Goal: Task Accomplishment & Management: Use online tool/utility

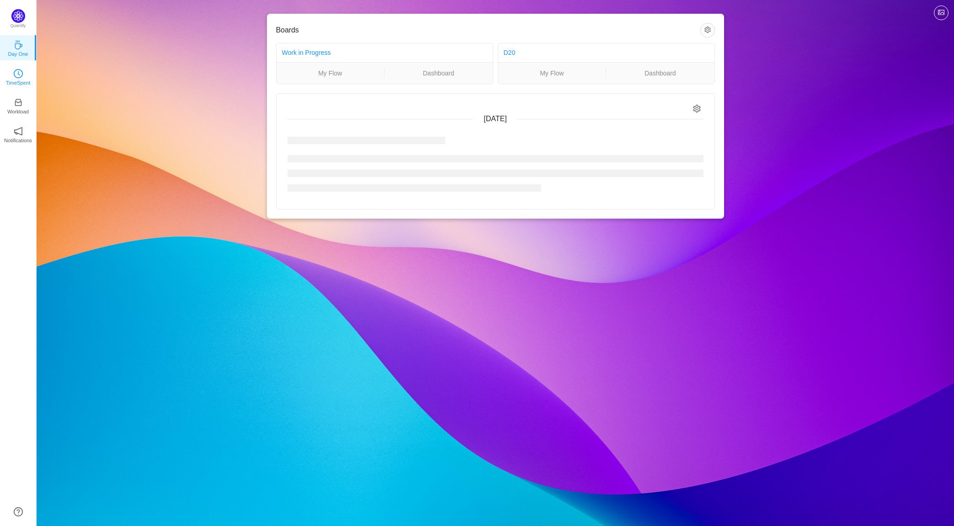
click at [13, 83] on p "TimeSpent" at bounding box center [18, 83] width 25 height 8
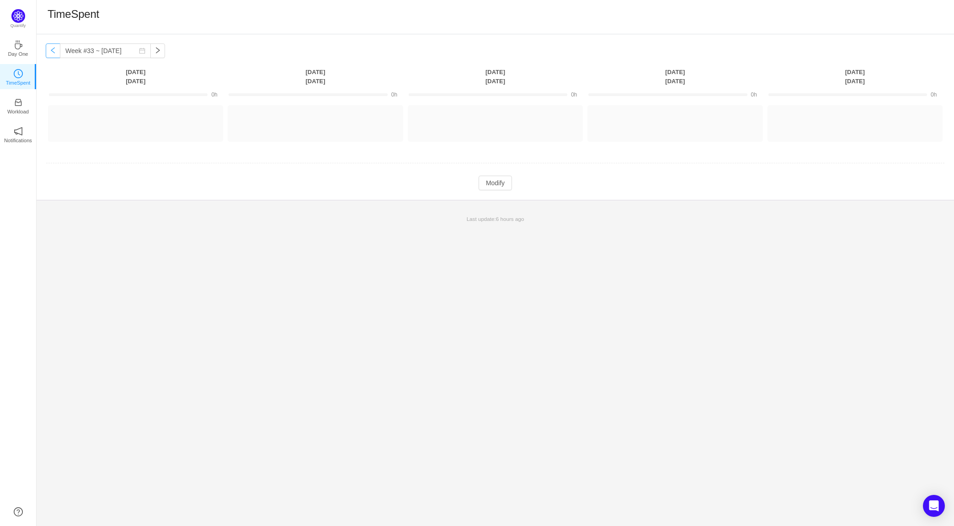
click at [55, 48] on button "button" at bounding box center [53, 50] width 15 height 15
click at [53, 51] on button "button" at bounding box center [53, 50] width 15 height 15
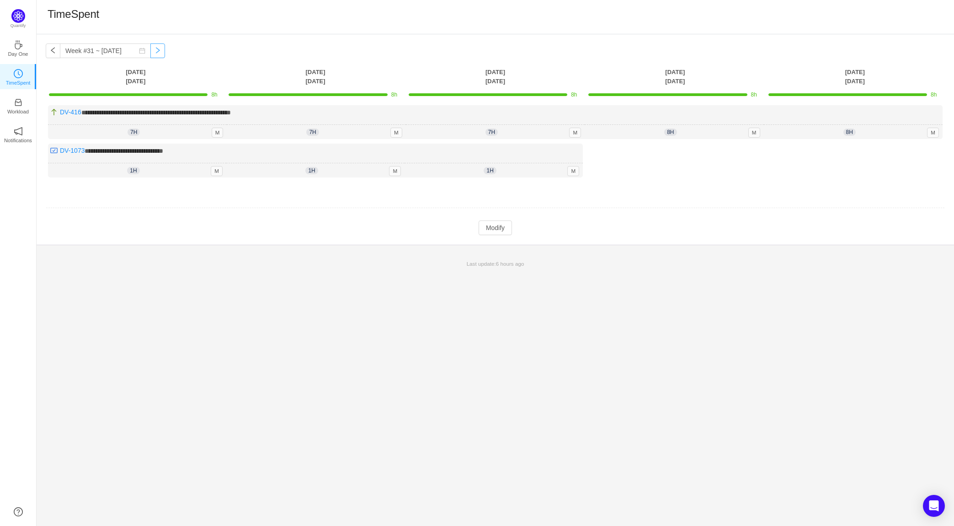
click at [151, 50] on button "button" at bounding box center [157, 50] width 15 height 15
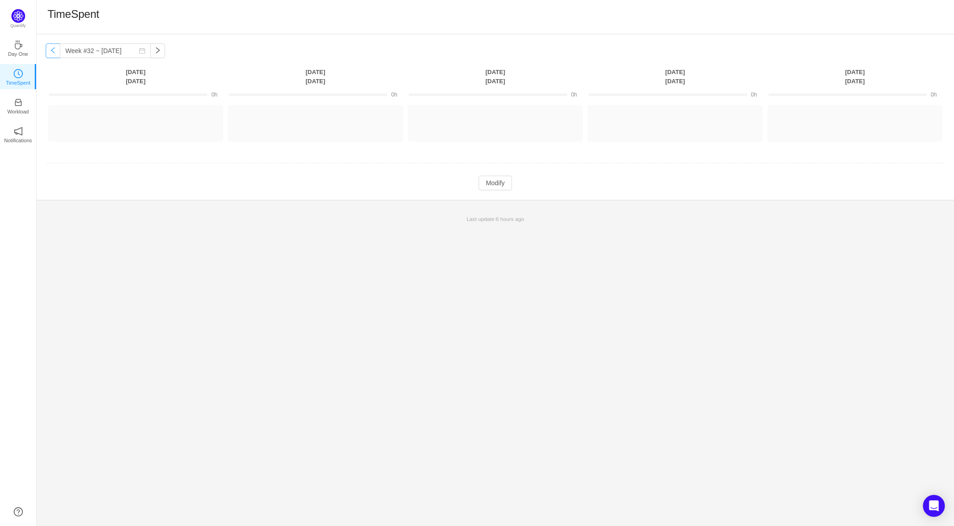
click at [53, 48] on button "button" at bounding box center [53, 50] width 15 height 15
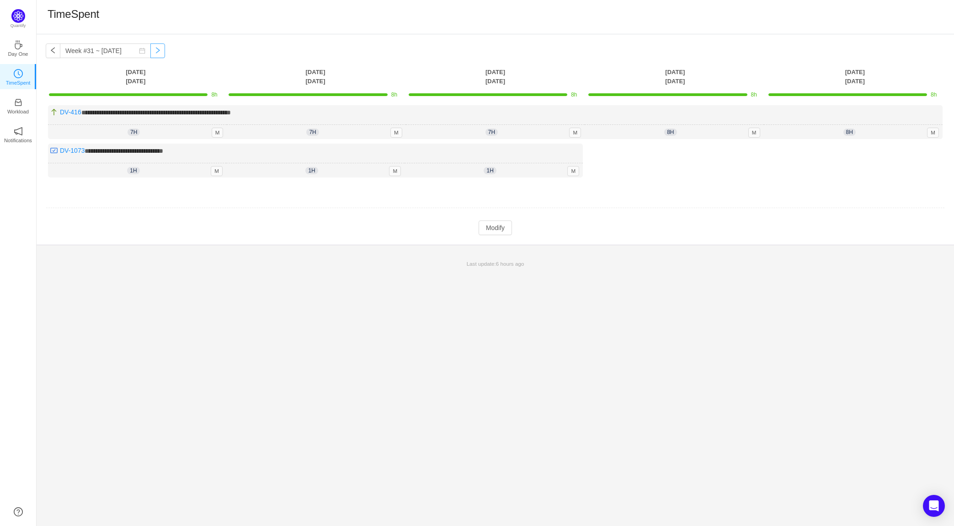
click at [150, 52] on button "button" at bounding box center [157, 50] width 15 height 15
type input "Week #32 ~ [DATE]"
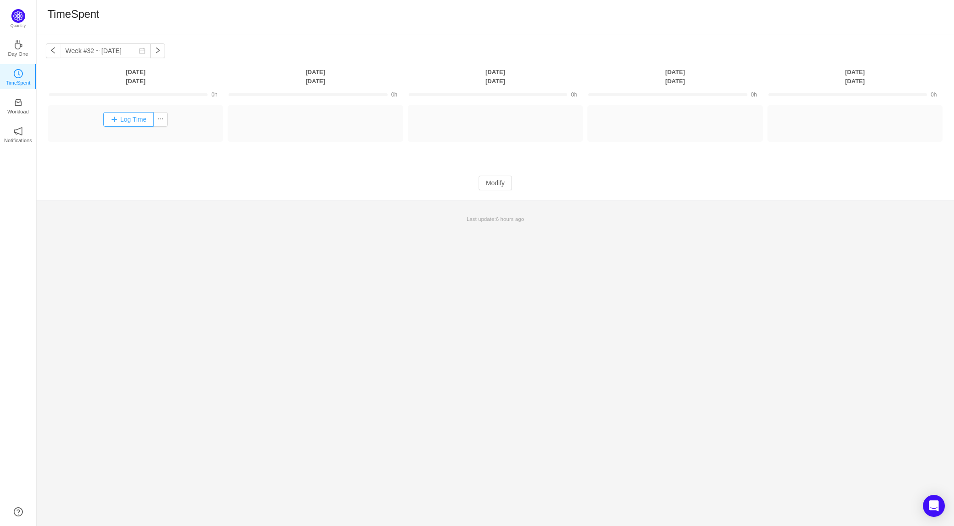
click at [116, 120] on button "Log Time" at bounding box center [128, 119] width 51 height 15
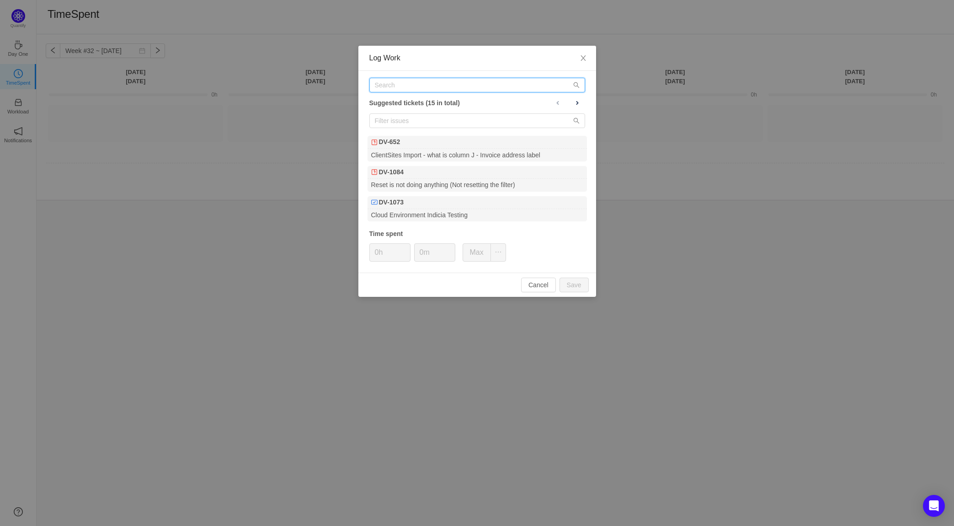
click at [421, 88] on input "text" at bounding box center [477, 85] width 216 height 15
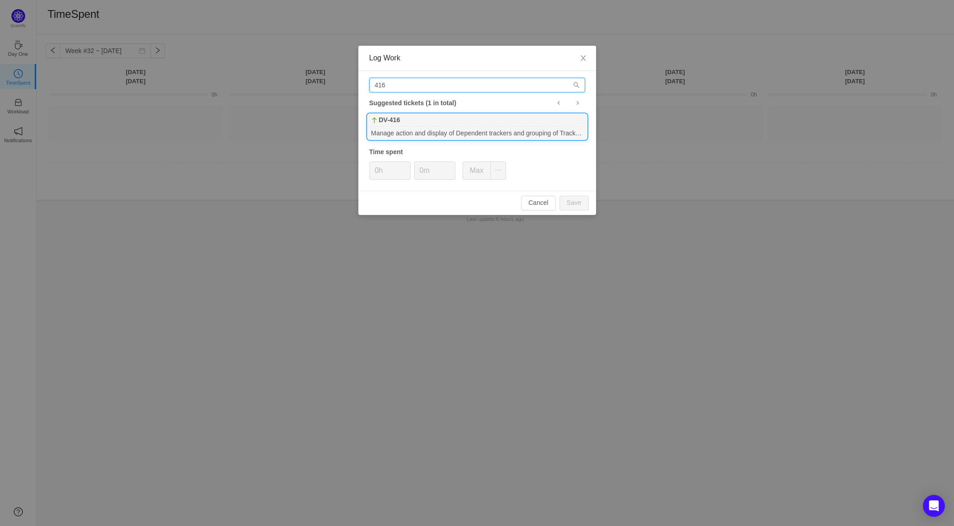
type input "416"
click at [430, 127] on div "Manage action and display of Dependent trackers and grouping of Trackers with o…" at bounding box center [477, 133] width 219 height 12
click at [582, 204] on button "Save" at bounding box center [574, 203] width 29 height 15
type input "0h"
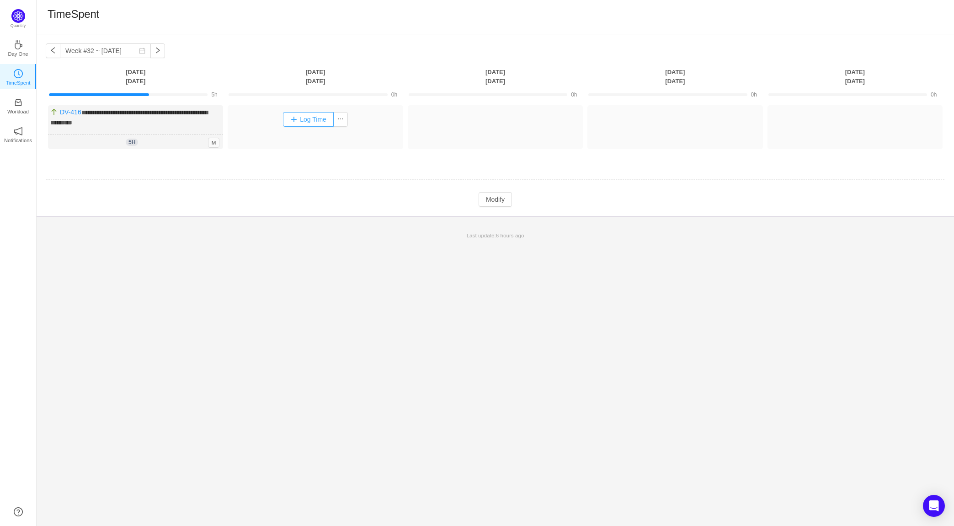
click at [303, 120] on button "Log Time" at bounding box center [308, 119] width 51 height 15
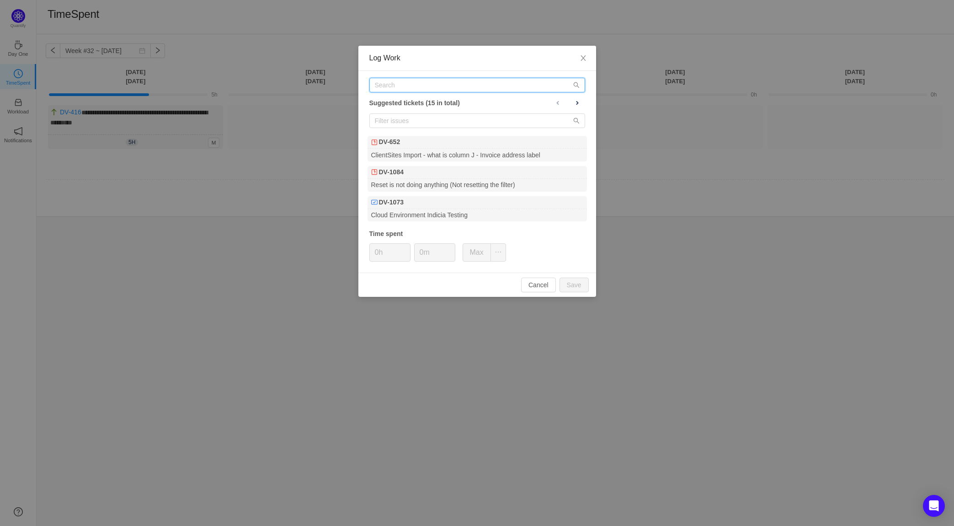
click at [438, 90] on input "text" at bounding box center [477, 85] width 216 height 15
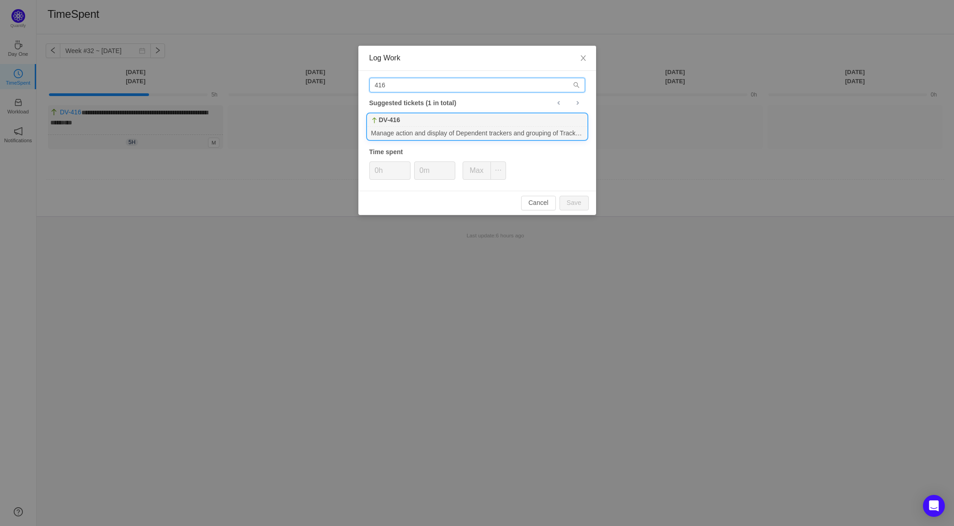
type input "416"
click at [417, 118] on div "DV-416" at bounding box center [477, 120] width 219 height 13
click at [585, 199] on button "Save" at bounding box center [574, 203] width 29 height 15
type input "0h"
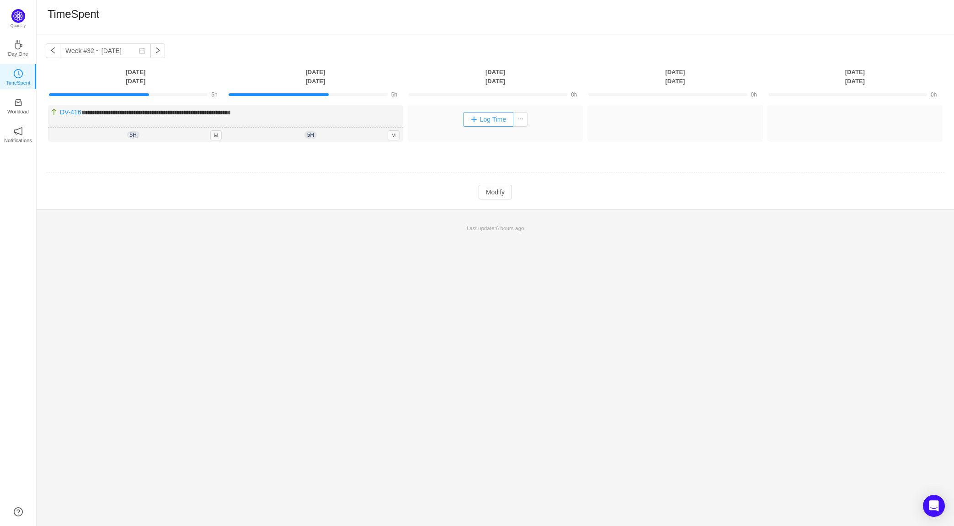
click at [496, 119] on button "Log Time" at bounding box center [488, 119] width 51 height 15
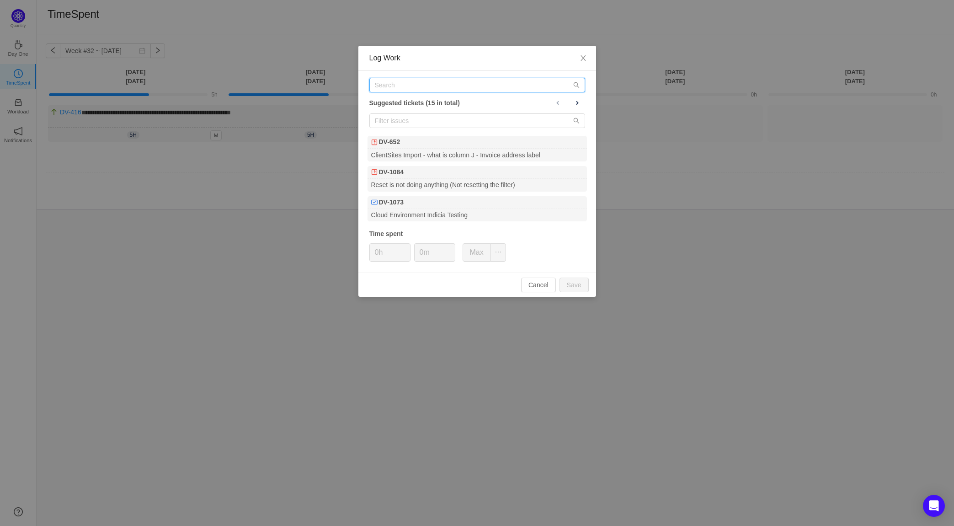
click at [443, 82] on input "text" at bounding box center [477, 85] width 216 height 15
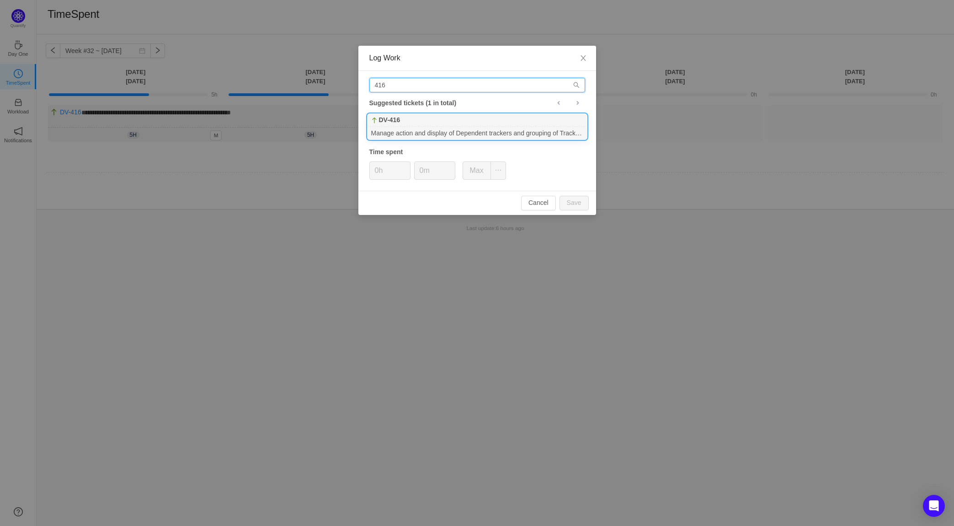
type input "416"
click at [437, 120] on div "DV-416" at bounding box center [477, 120] width 219 height 13
click at [575, 205] on button "Save" at bounding box center [574, 203] width 29 height 15
type input "0h"
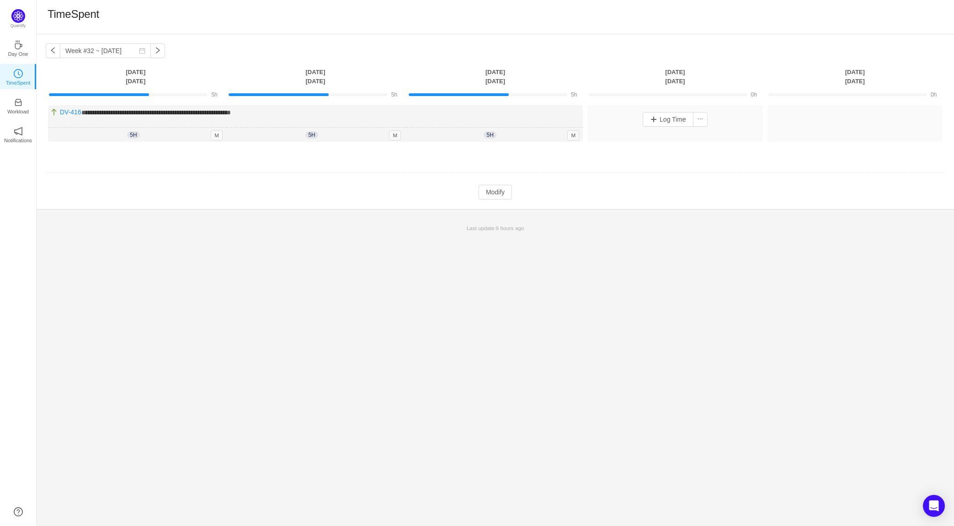
click at [676, 130] on div "Log Time" at bounding box center [675, 119] width 171 height 24
click at [658, 122] on button "Log Time" at bounding box center [668, 119] width 51 height 15
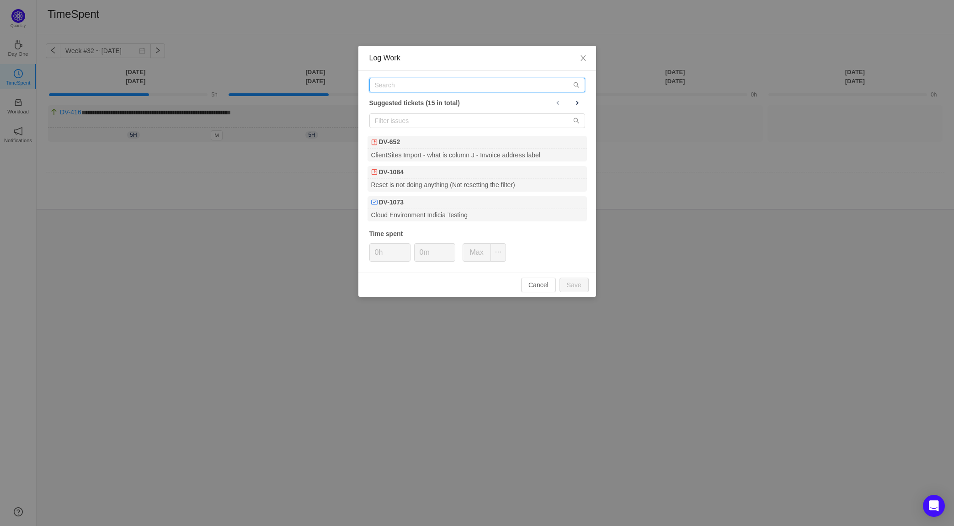
click at [442, 85] on input "text" at bounding box center [477, 85] width 216 height 15
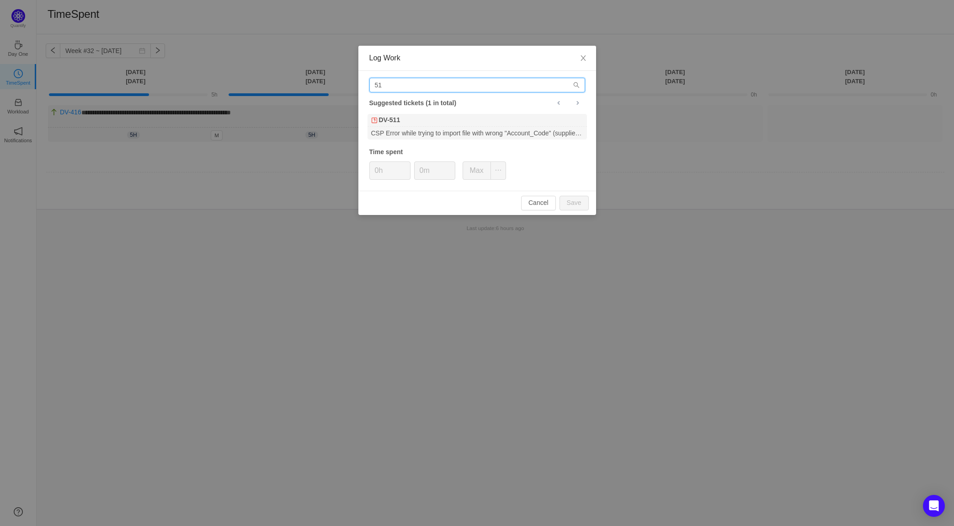
type input "5"
type input "416"
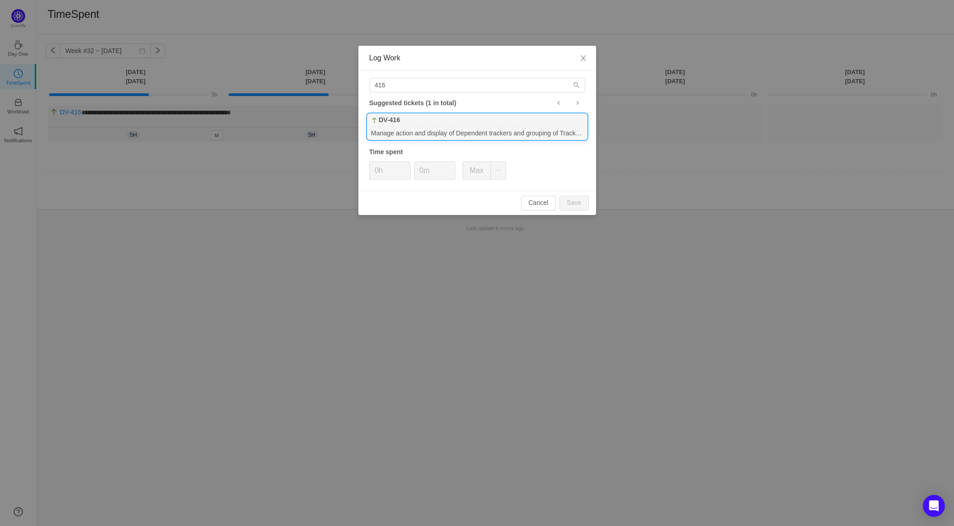
click at [432, 123] on div "DV-416" at bounding box center [477, 120] width 219 height 13
click at [585, 203] on button "Save" at bounding box center [574, 203] width 29 height 15
type input "0h"
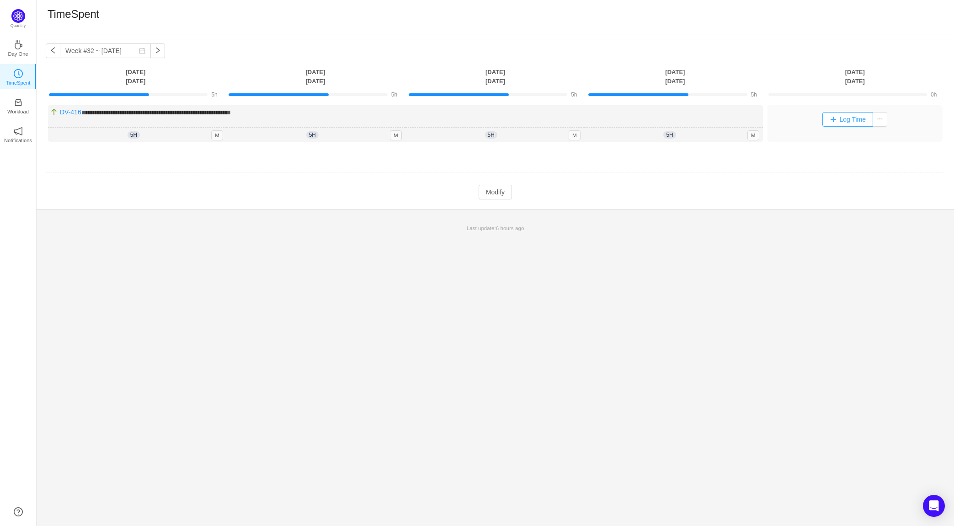
click at [844, 116] on button "Log Time" at bounding box center [847, 119] width 51 height 15
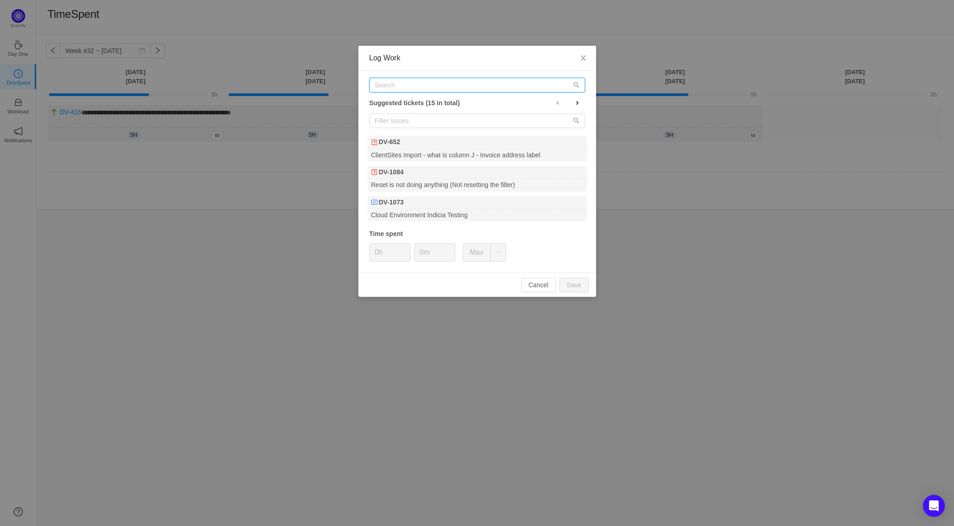
click at [444, 79] on input "text" at bounding box center [477, 85] width 216 height 15
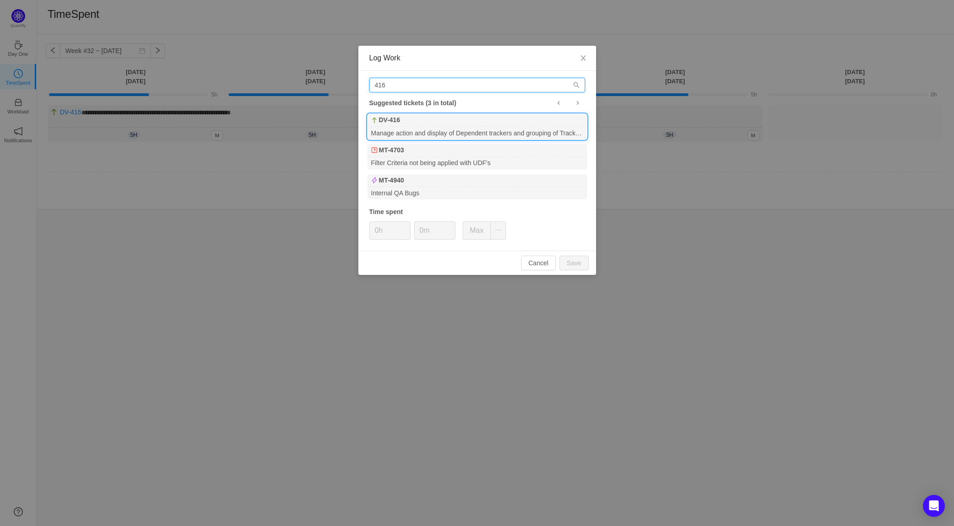
type input "416"
click at [430, 113] on div "416 Suggested tickets (3 in total) DV-416 Manage action and display of Dependen…" at bounding box center [477, 161] width 238 height 180
click at [411, 124] on div "DV-416" at bounding box center [477, 120] width 219 height 13
click at [567, 262] on button "Save" at bounding box center [574, 263] width 29 height 15
type input "0h"
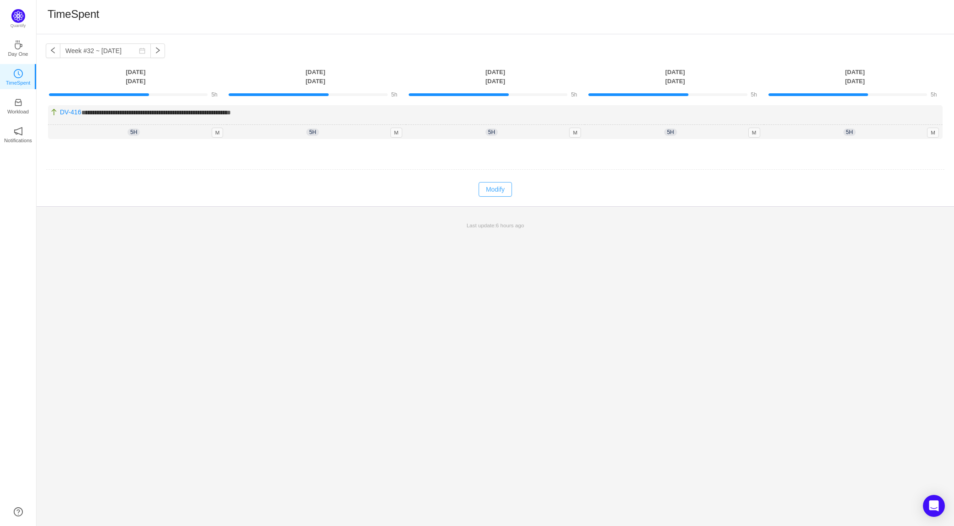
click at [503, 188] on button "Modify" at bounding box center [495, 189] width 33 height 15
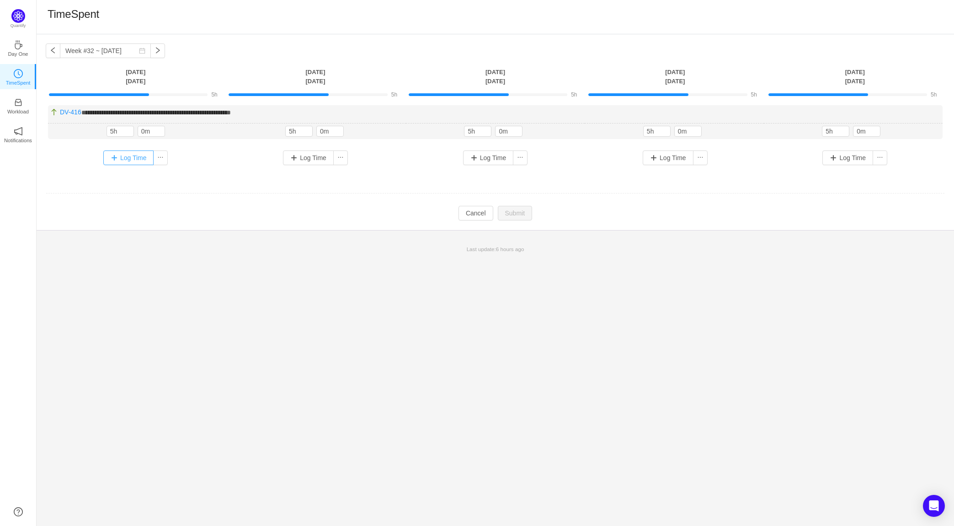
click at [122, 160] on button "Log Time" at bounding box center [128, 157] width 51 height 15
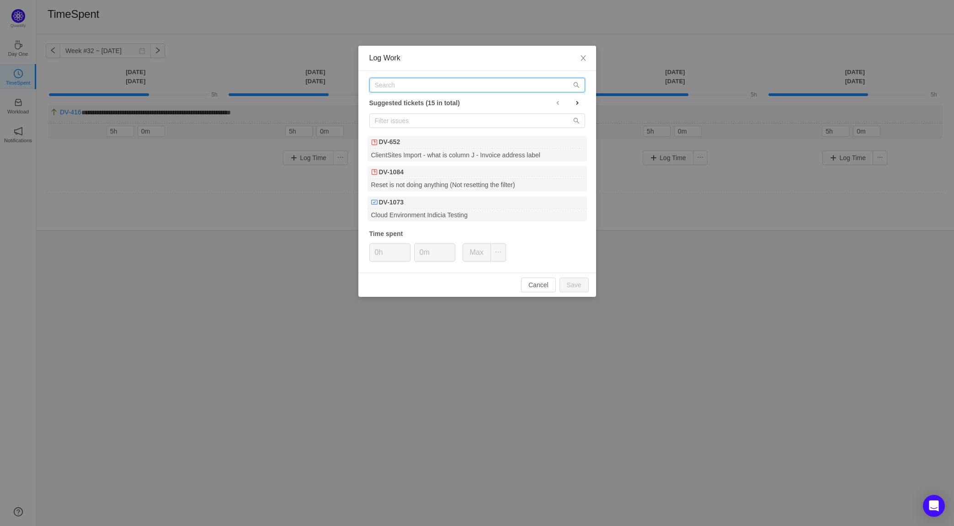
click at [405, 87] on input "text" at bounding box center [477, 85] width 216 height 15
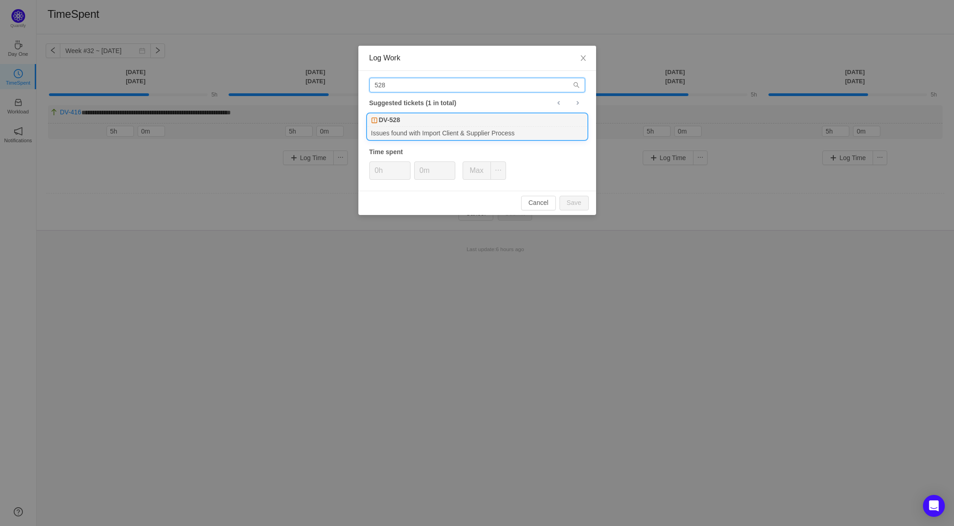
type input "528"
click at [422, 125] on div "DV-528" at bounding box center [477, 120] width 219 height 13
drag, startPoint x: 389, startPoint y: 169, endPoint x: 343, endPoint y: 169, distance: 45.7
click at [343, 169] on div "Log Work 528 Suggested tickets (1 in total) DV-528 Issues found with Import Cli…" at bounding box center [477, 263] width 954 height 526
click at [578, 203] on button "Save" at bounding box center [574, 203] width 29 height 15
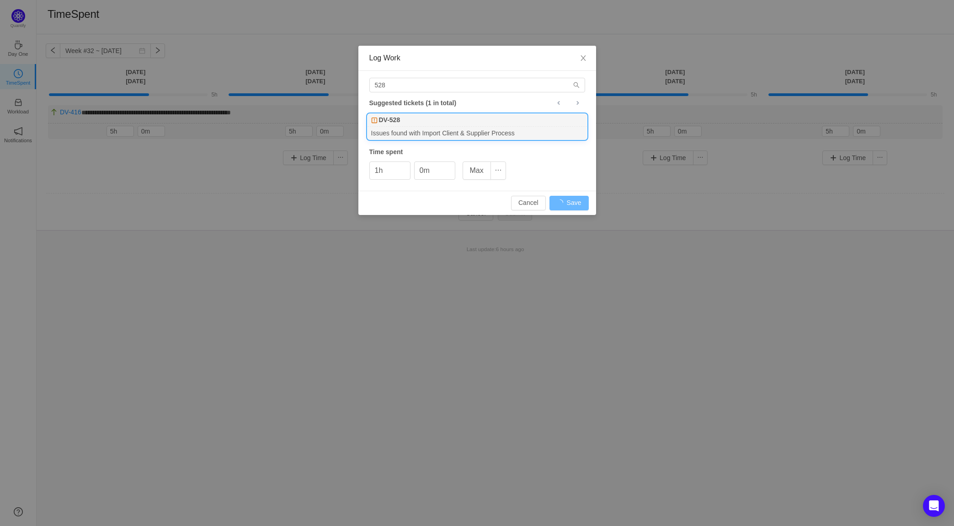
type input "0h"
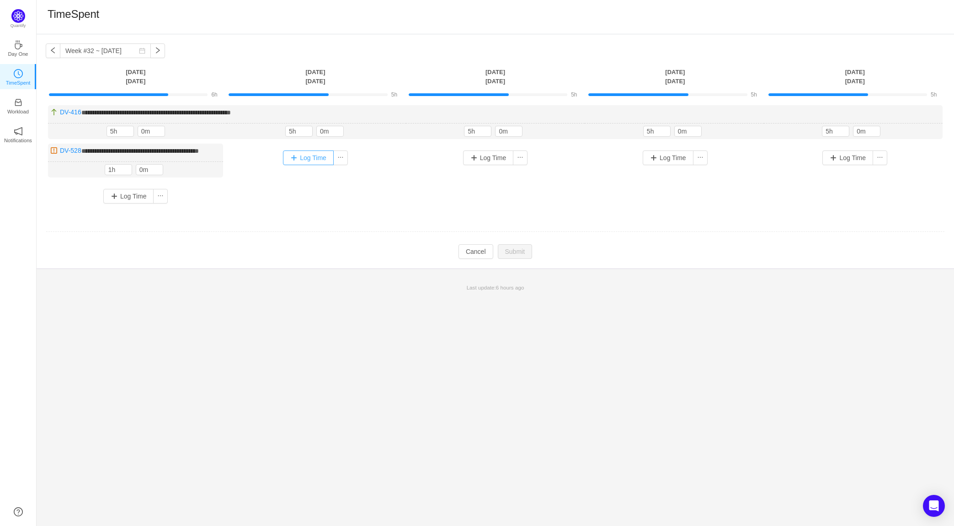
click at [310, 156] on button "Log Time" at bounding box center [308, 157] width 51 height 15
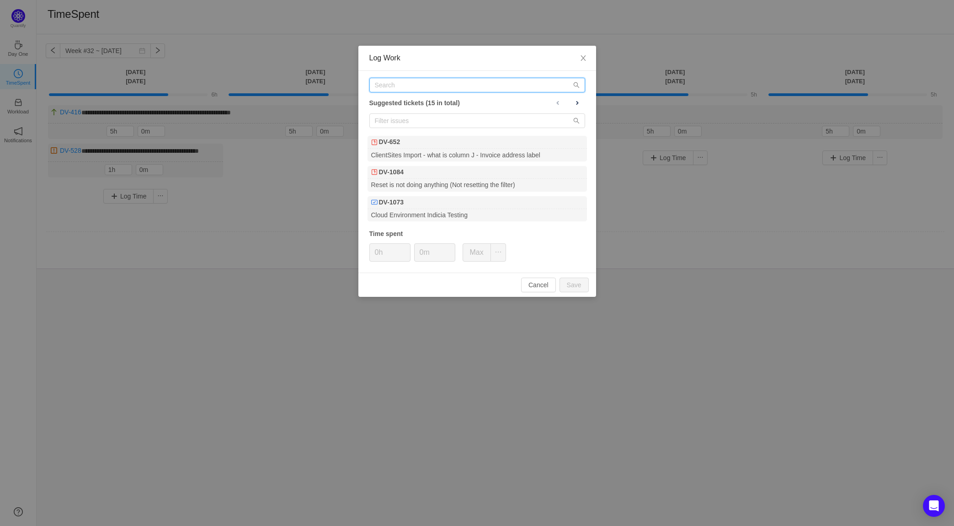
click at [414, 90] on input "text" at bounding box center [477, 85] width 216 height 15
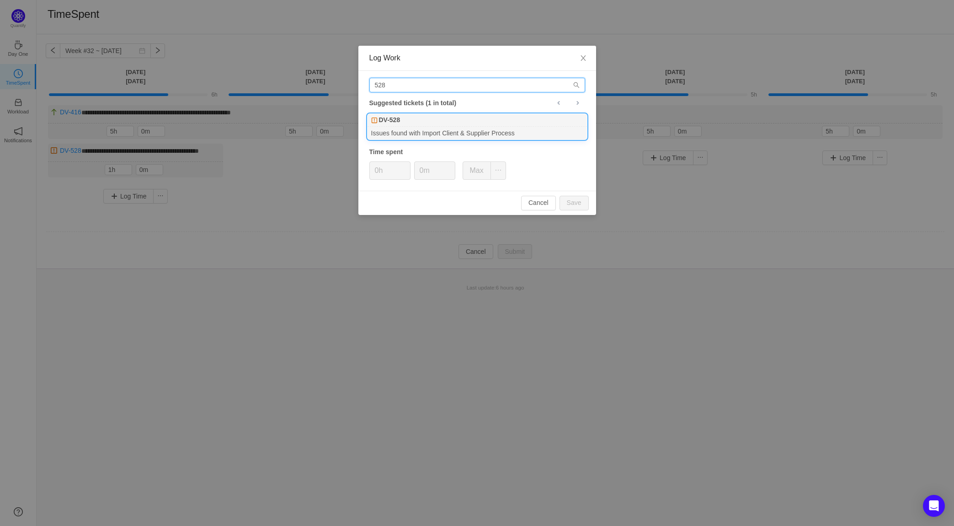
type input "528"
click at [406, 123] on div "DV-528" at bounding box center [477, 120] width 219 height 13
click at [576, 205] on button "Save" at bounding box center [574, 203] width 29 height 15
type input "0h"
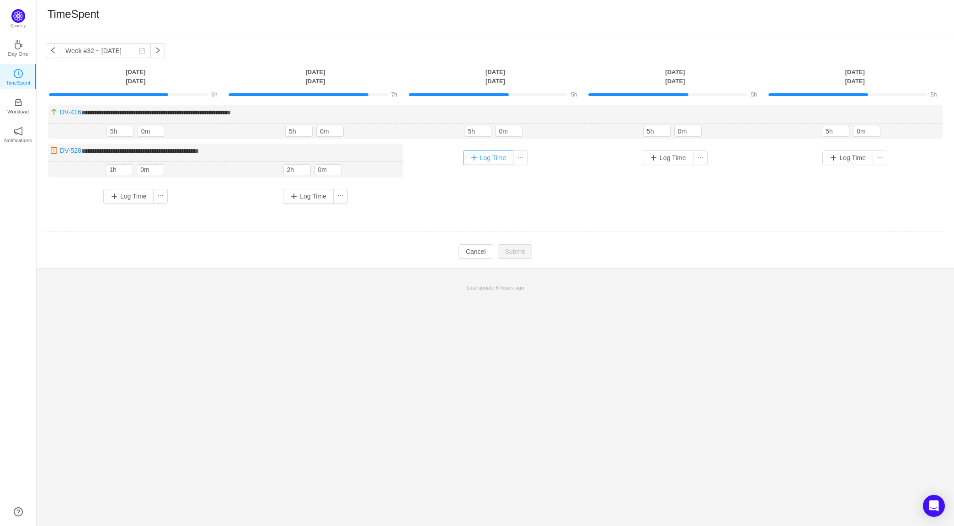
click at [485, 161] on button "Log Time" at bounding box center [488, 157] width 51 height 15
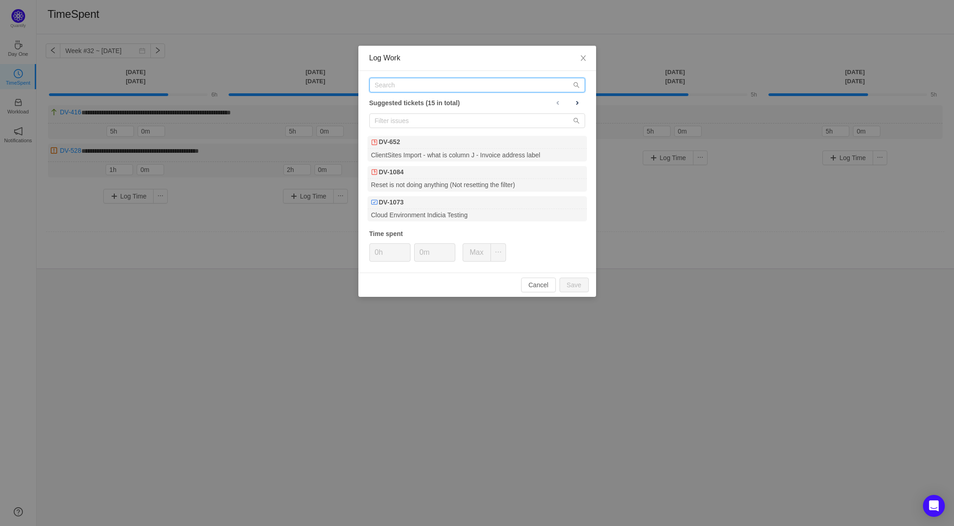
click at [410, 83] on input "text" at bounding box center [477, 85] width 216 height 15
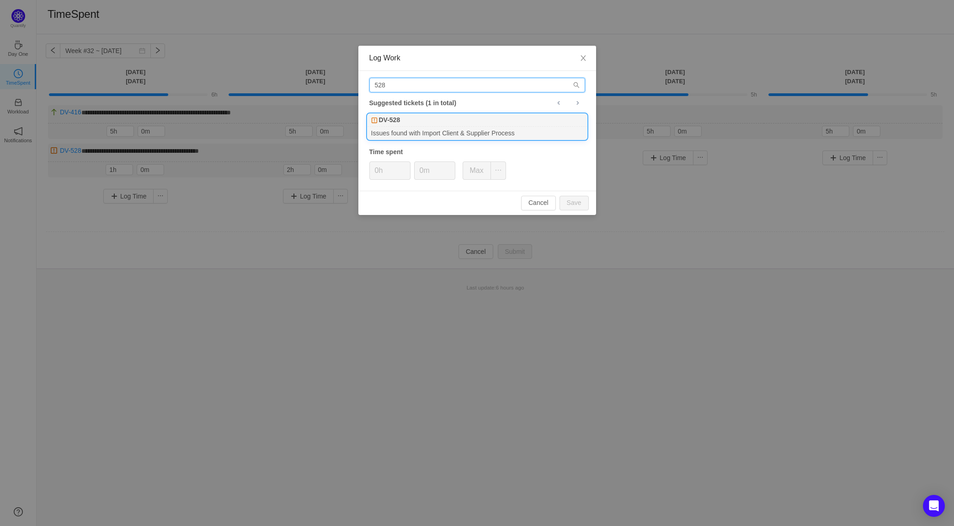
type input "528"
click at [395, 117] on b "DV-528" at bounding box center [389, 120] width 21 height 10
click at [581, 204] on button "Save" at bounding box center [574, 203] width 29 height 15
type input "0h"
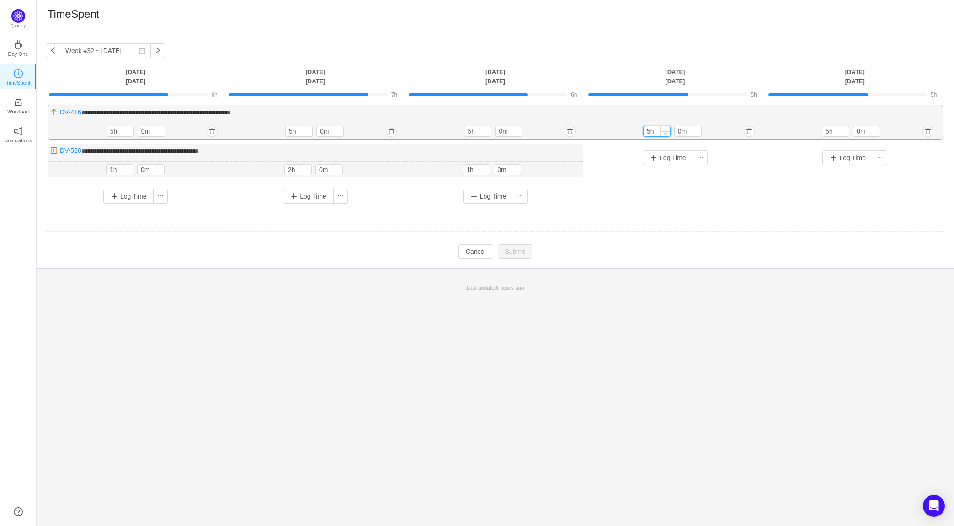
click at [658, 131] on input "5h" at bounding box center [657, 131] width 27 height 10
drag, startPoint x: 657, startPoint y: 129, endPoint x: 627, endPoint y: 128, distance: 29.7
click at [627, 128] on div "5h 5h 0m" at bounding box center [674, 131] width 179 height 16
type input "8h"
click at [830, 131] on input "5h" at bounding box center [835, 132] width 27 height 10
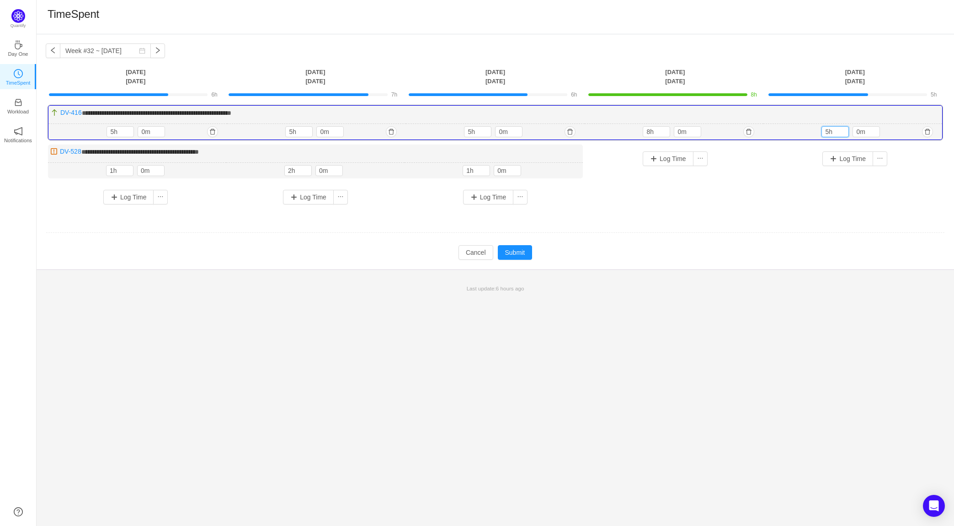
drag, startPoint x: 837, startPoint y: 129, endPoint x: 811, endPoint y: 126, distance: 26.3
click at [813, 126] on div "5h 5h 0m" at bounding box center [853, 132] width 179 height 16
type input "8h"
click at [481, 128] on span "Increase Value" at bounding box center [486, 130] width 10 height 6
type input "7h"
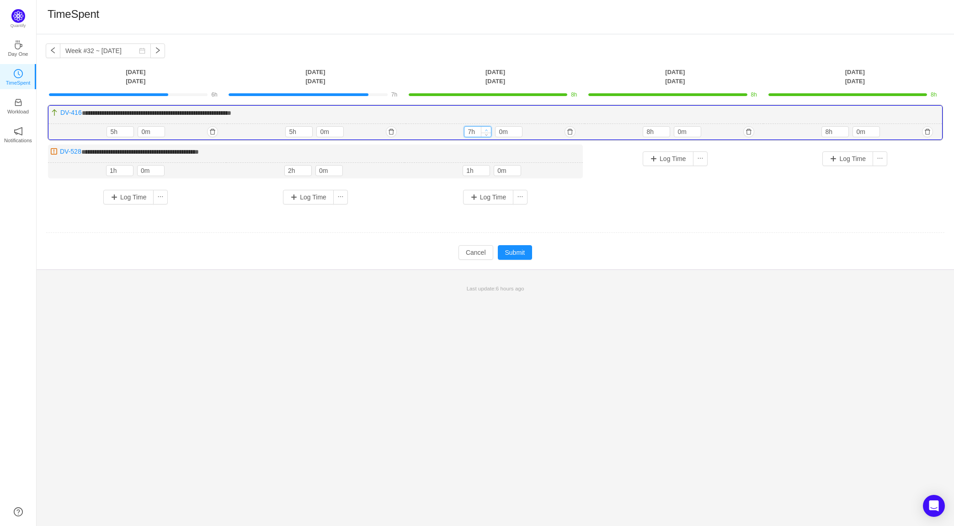
click at [485, 129] on icon "icon: up" at bounding box center [486, 129] width 3 height 3
click at [308, 127] on span "Increase Value" at bounding box center [308, 130] width 10 height 6
type input "6h"
click at [307, 134] on icon "icon: down" at bounding box center [307, 133] width 3 height 3
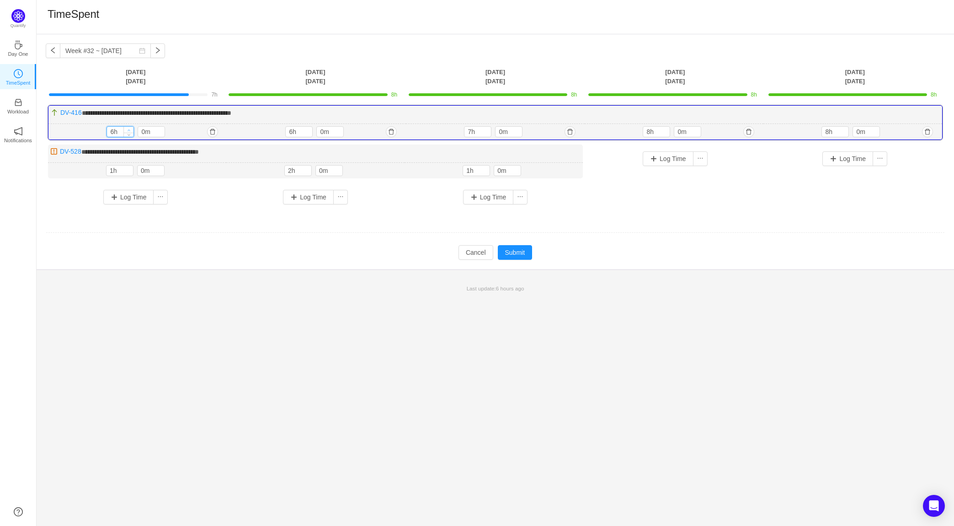
click at [130, 129] on icon "icon: up" at bounding box center [129, 129] width 3 height 3
type input "7h"
click at [130, 129] on icon "icon: up" at bounding box center [129, 129] width 3 height 3
click at [513, 250] on button "Submit" at bounding box center [515, 252] width 35 height 15
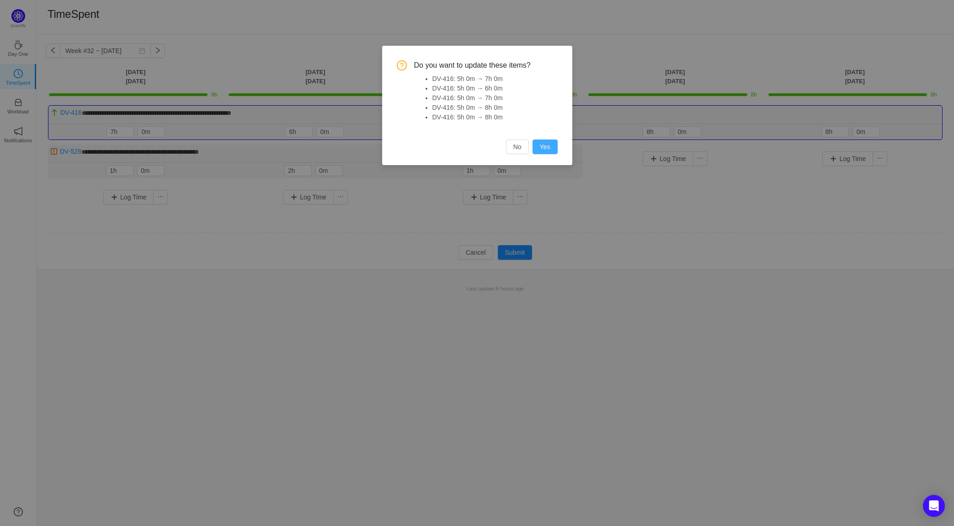
click at [550, 147] on button "Yes" at bounding box center [545, 146] width 25 height 15
